Goal: Find specific page/section: Find specific page/section

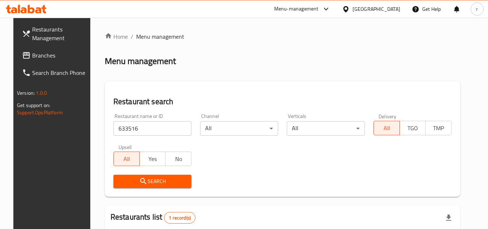
scroll to position [79, 0]
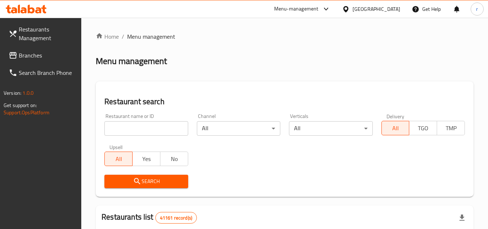
drag, startPoint x: 381, startPoint y: 8, endPoint x: 382, endPoint y: 18, distance: 9.9
click at [381, 8] on div "[GEOGRAPHIC_DATA]" at bounding box center [376, 9] width 48 height 8
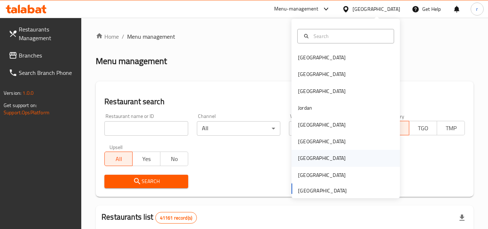
click at [302, 152] on div "[GEOGRAPHIC_DATA]" at bounding box center [321, 158] width 59 height 17
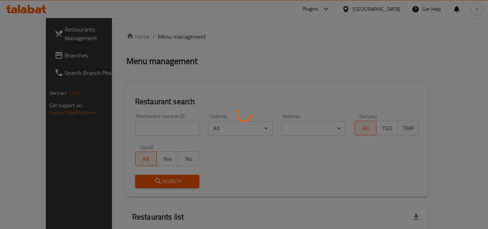
click at [303, 154] on div at bounding box center [244, 114] width 488 height 229
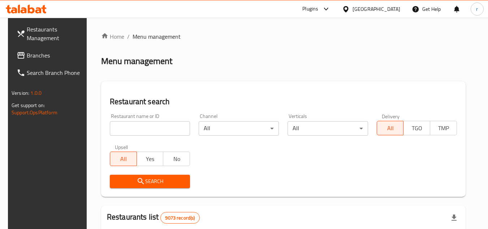
click at [28, 52] on span "Branches" at bounding box center [55, 55] width 57 height 9
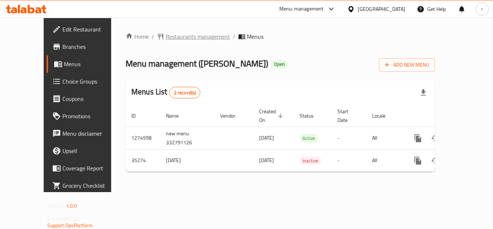
click at [180, 39] on span "Restaurants management" at bounding box center [198, 36] width 64 height 9
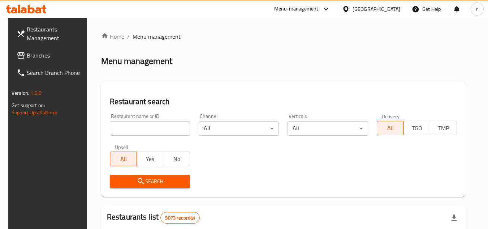
click at [139, 134] on input "search" at bounding box center [150, 128] width 80 height 14
paste input "18186"
type input "18186"
click at [137, 177] on icon "submit" at bounding box center [141, 181] width 9 height 9
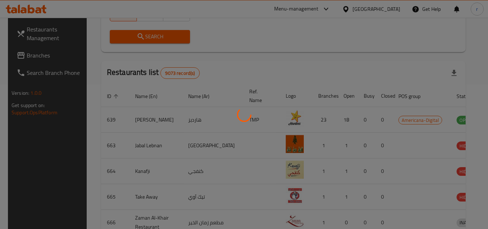
scroll to position [87, 0]
